Goal: Register for event/course

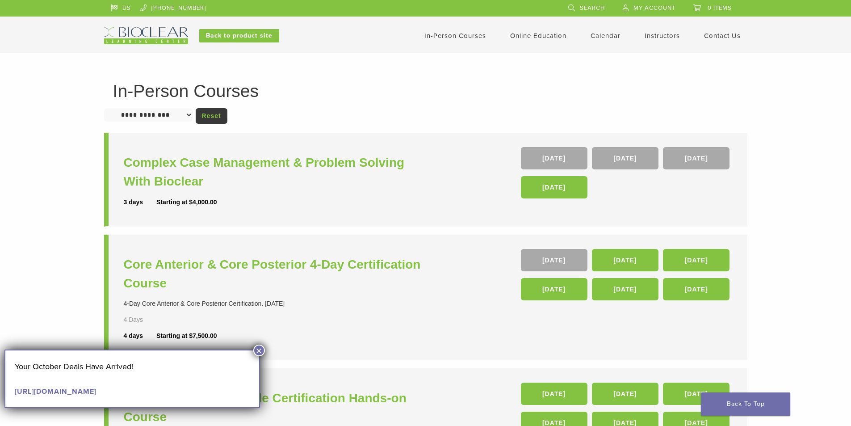
click at [471, 35] on link "In-Person Courses" at bounding box center [455, 36] width 62 height 8
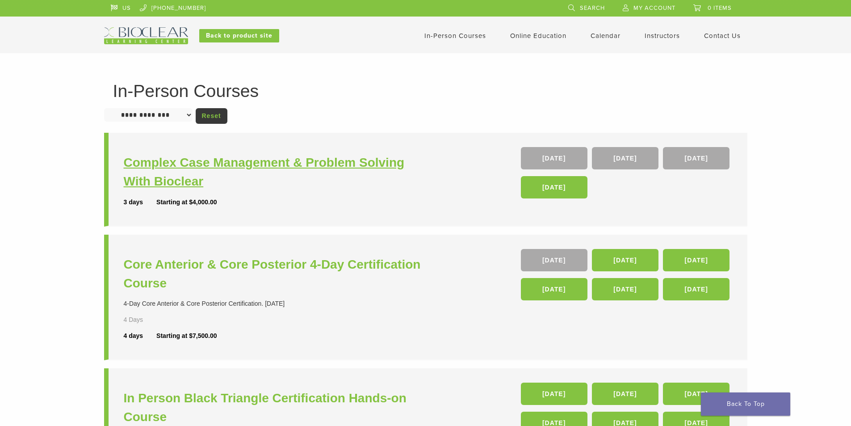
click at [307, 165] on h3 "Complex Case Management & Problem Solving With Bioclear" at bounding box center [276, 172] width 304 height 38
